Goal: Information Seeking & Learning: Find specific fact

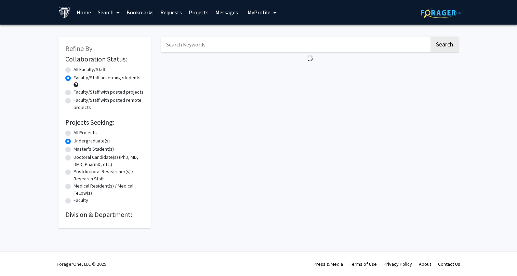
click at [143, 13] on link "Bookmarks" at bounding box center [140, 12] width 34 height 24
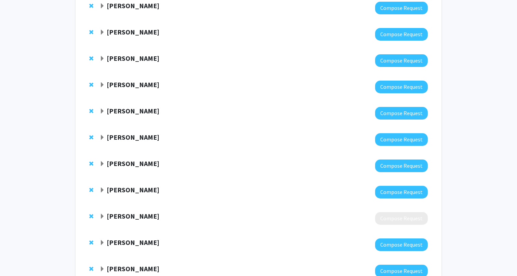
scroll to position [448, 0]
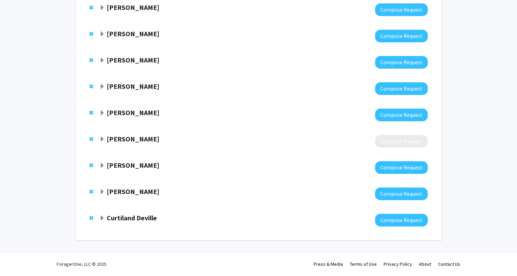
click at [134, 221] on strong "Curtiland Deville" at bounding box center [132, 218] width 50 height 9
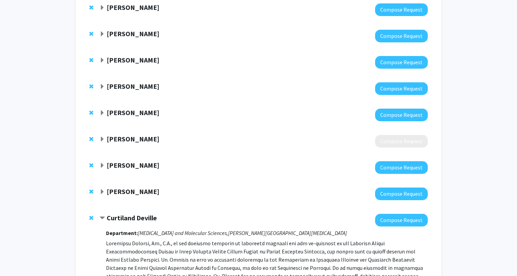
click at [134, 221] on strong "Curtiland Deville" at bounding box center [132, 218] width 50 height 9
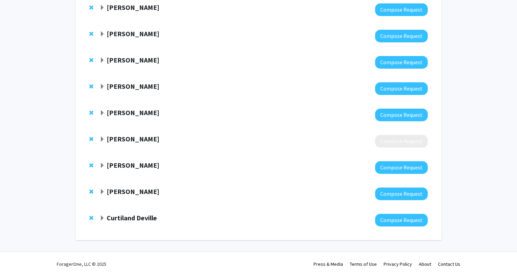
click at [134, 221] on strong "Curtiland Deville" at bounding box center [132, 218] width 50 height 9
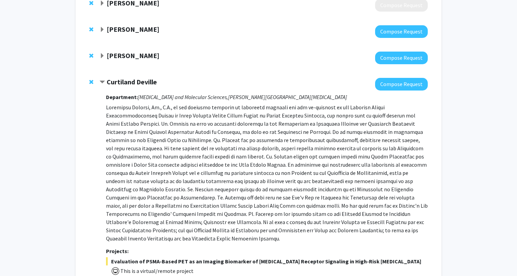
scroll to position [706, 0]
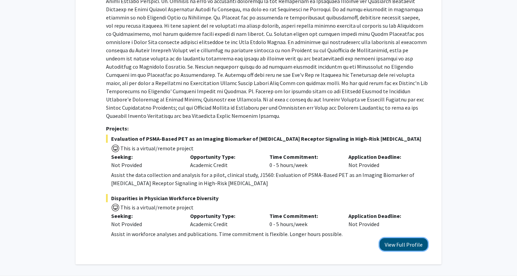
click at [392, 238] on button "View Full Profile" at bounding box center [403, 244] width 48 height 13
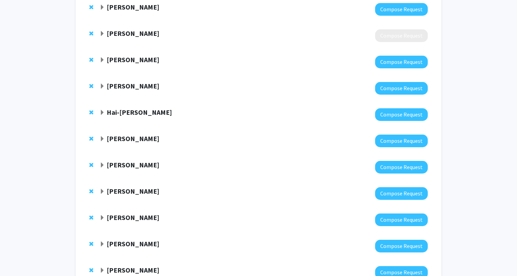
scroll to position [0, 0]
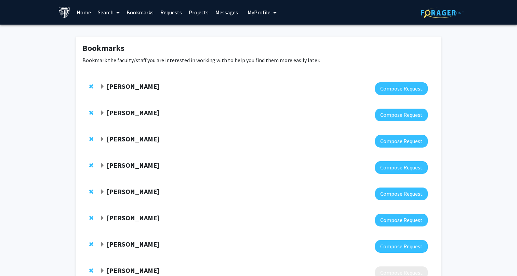
click at [108, 9] on link "Search" at bounding box center [108, 12] width 29 height 24
click at [112, 26] on span "Faculty/Staff" at bounding box center [119, 32] width 50 height 14
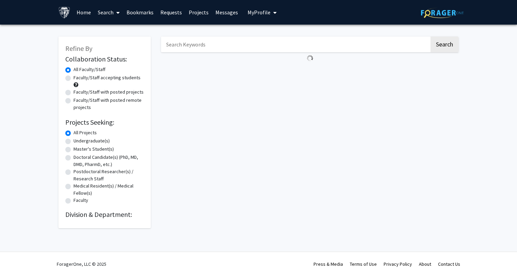
click at [210, 46] on input "Search Keywords" at bounding box center [295, 45] width 268 height 16
paste input "[PERSON_NAME]"
type input "[PERSON_NAME]"
click at [430, 37] on button "Search" at bounding box center [444, 45] width 28 height 16
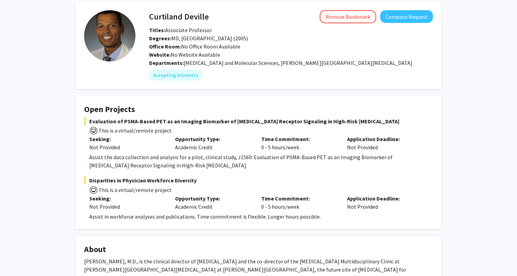
scroll to position [27, 0]
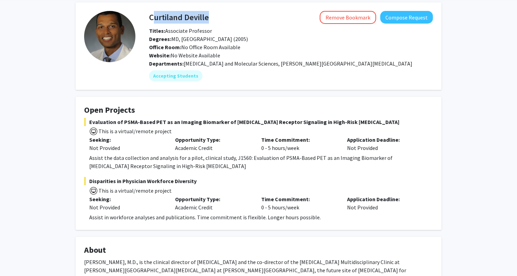
drag, startPoint x: 223, startPoint y: 15, endPoint x: 149, endPoint y: 15, distance: 74.2
click at [149, 15] on div "[PERSON_NAME] Remove Bookmark Compose Request" at bounding box center [291, 17] width 294 height 13
copy h4 "Curtiland Deville"
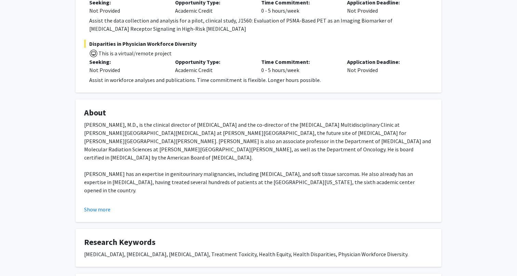
scroll to position [165, 0]
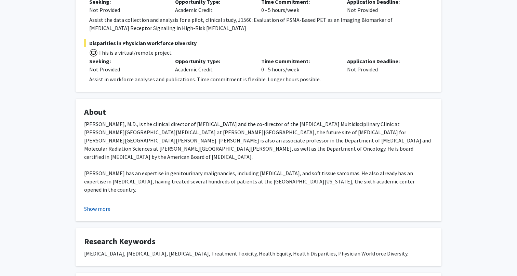
click at [97, 207] on button "Show more" at bounding box center [97, 209] width 26 height 8
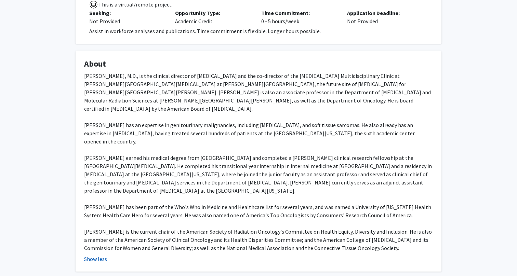
scroll to position [214, 0]
